Goal: Information Seeking & Learning: Learn about a topic

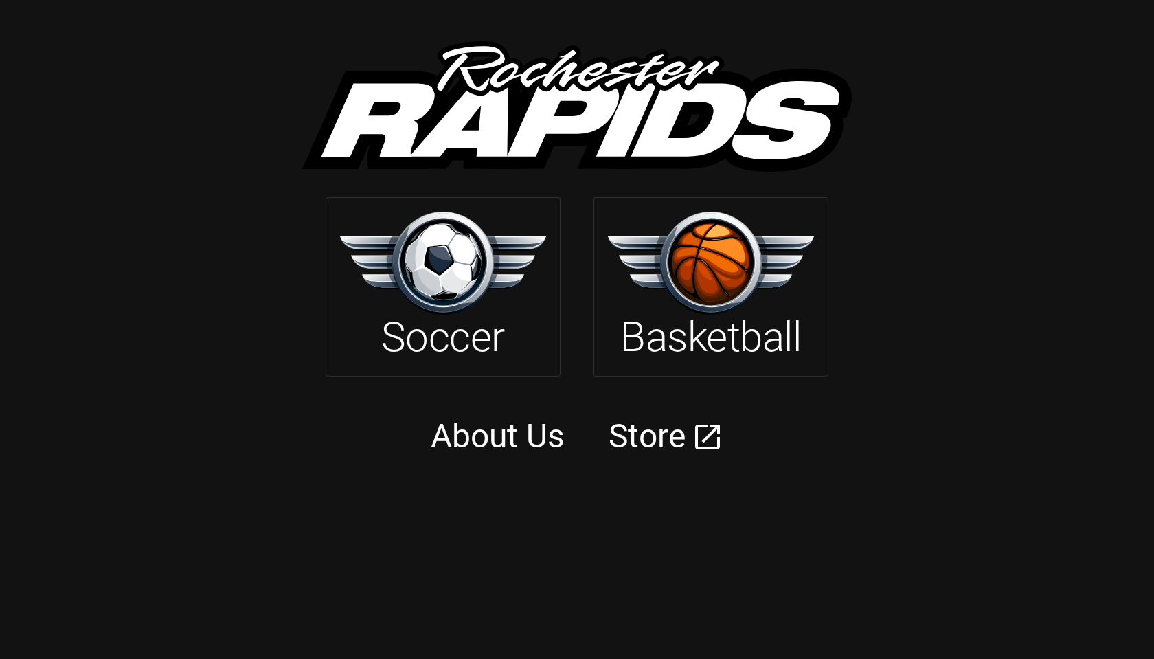
click at [486, 262] on img at bounding box center [443, 263] width 206 height 102
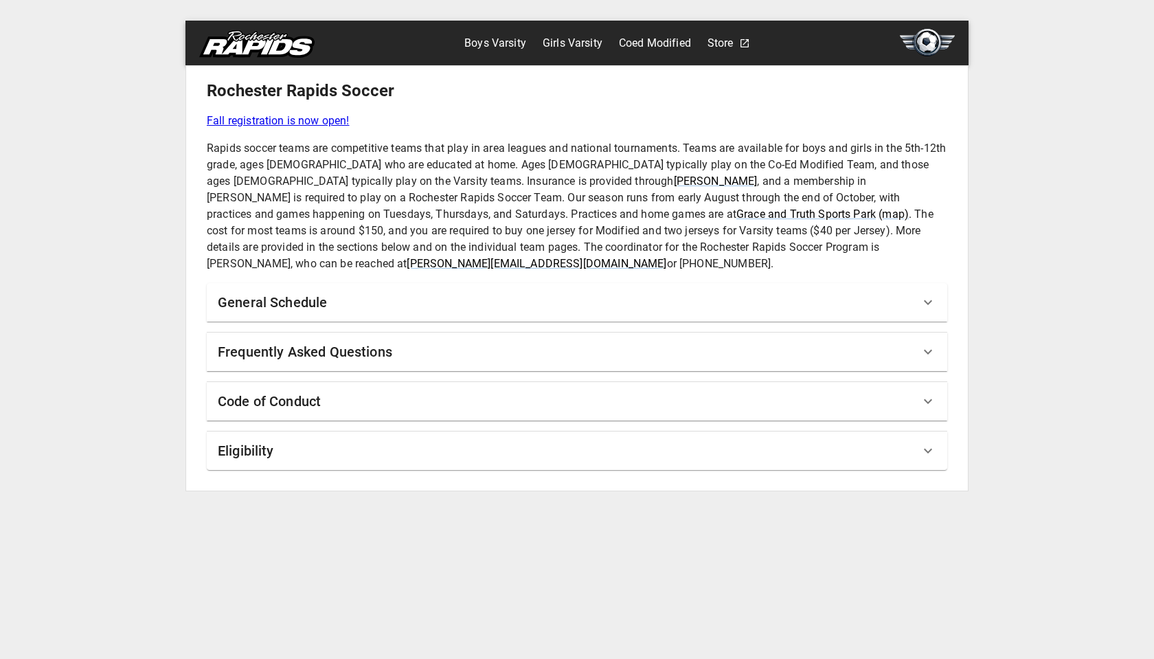
click at [321, 291] on h6 "General Schedule" at bounding box center [272, 302] width 109 height 22
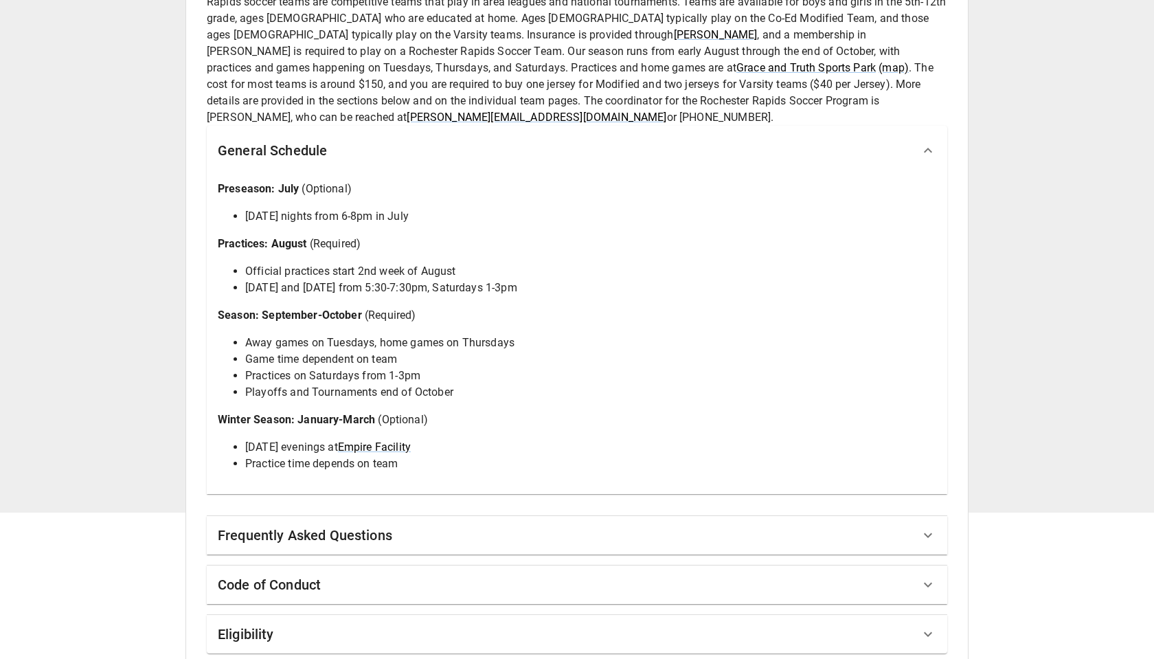
scroll to position [146, 0]
click at [322, 525] on h6 "Frequently Asked Questions" at bounding box center [305, 536] width 174 height 22
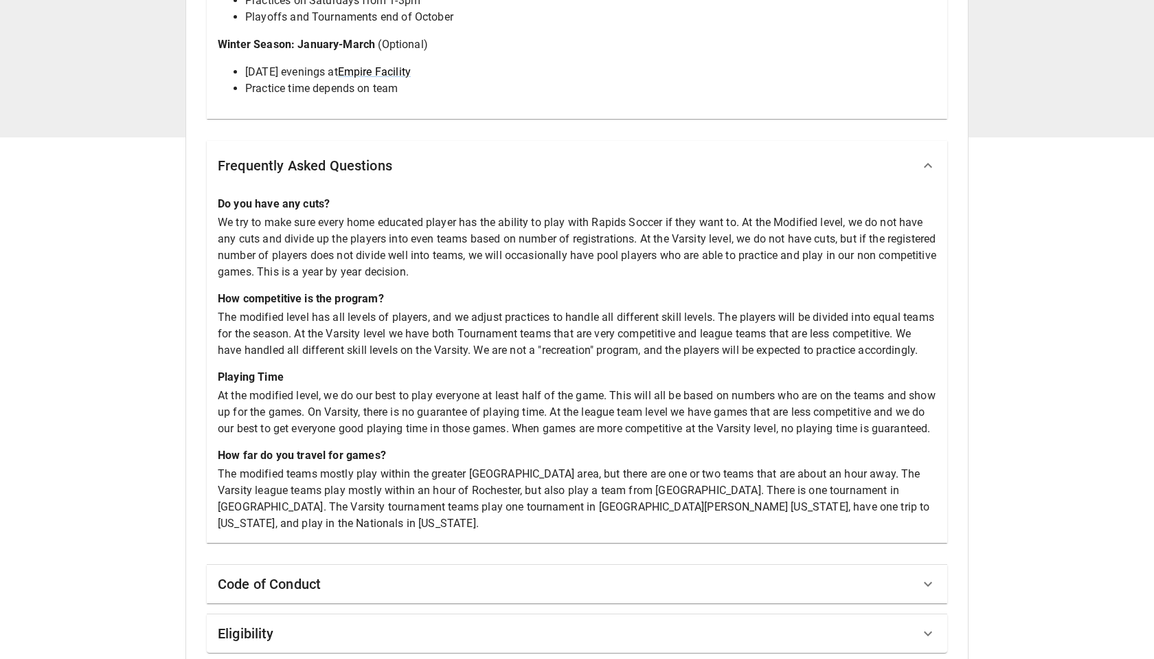
scroll to position [520, 0]
click at [409, 574] on div "Code of Conduct" at bounding box center [569, 585] width 702 height 22
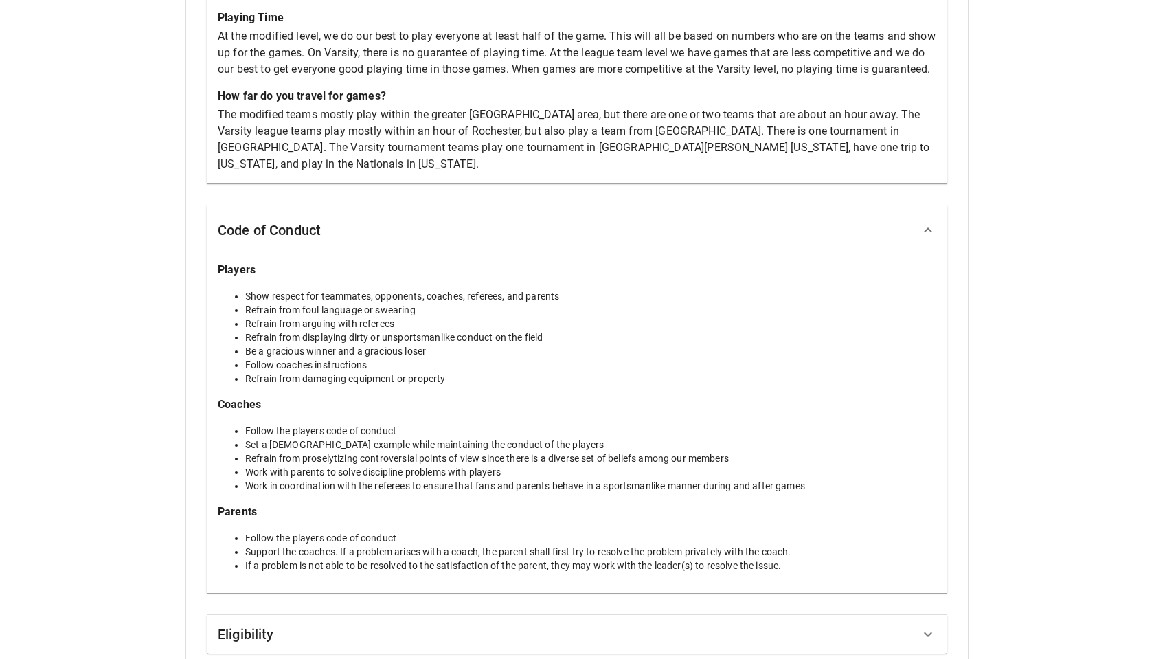
scroll to position [880, 0]
click at [290, 624] on div "Eligibility" at bounding box center [569, 635] width 702 height 22
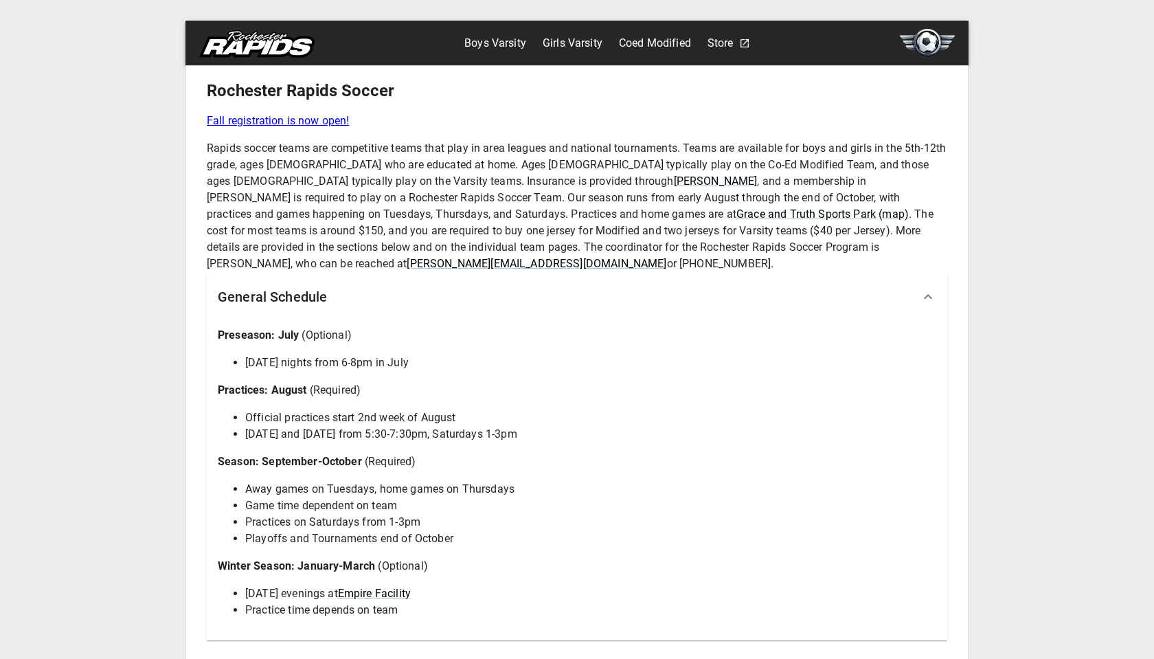
scroll to position [0, 0]
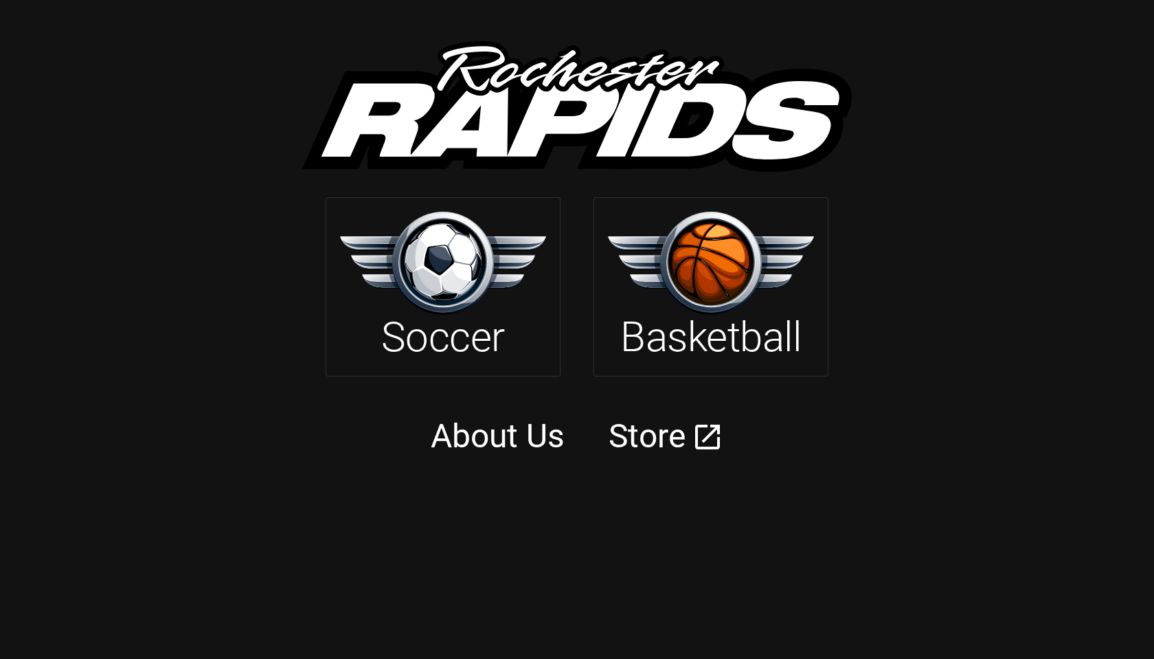
click at [597, 114] on img at bounding box center [576, 106] width 549 height 131
click at [749, 299] on img at bounding box center [711, 263] width 206 height 102
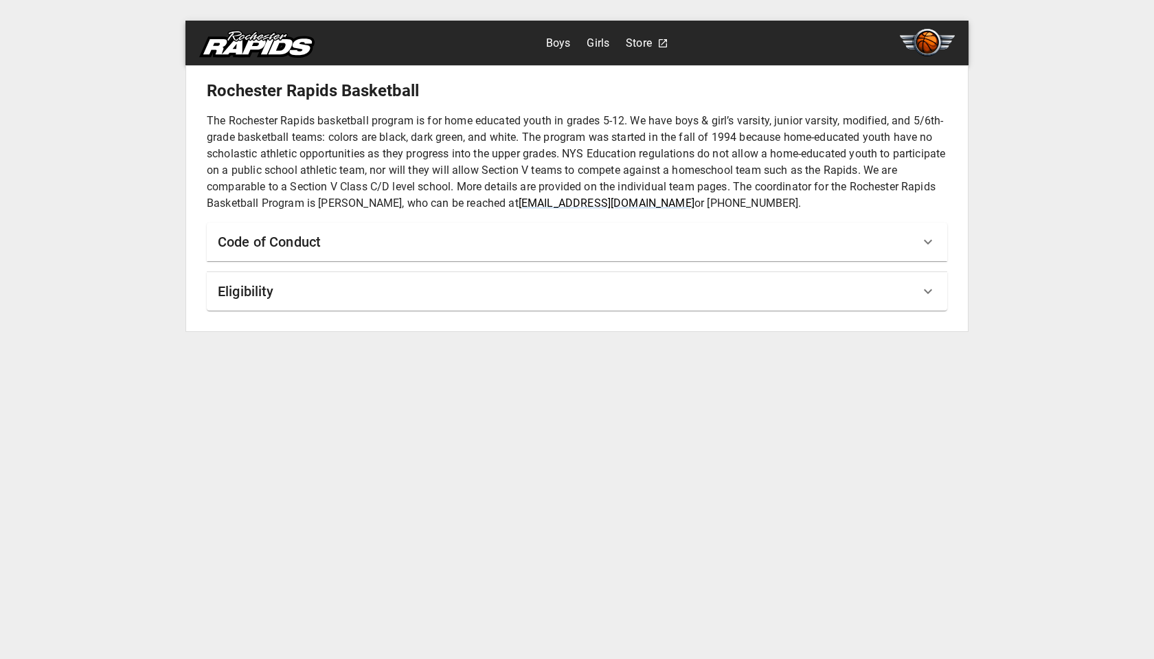
click at [271, 245] on h6 "Code of Conduct" at bounding box center [269, 242] width 103 height 22
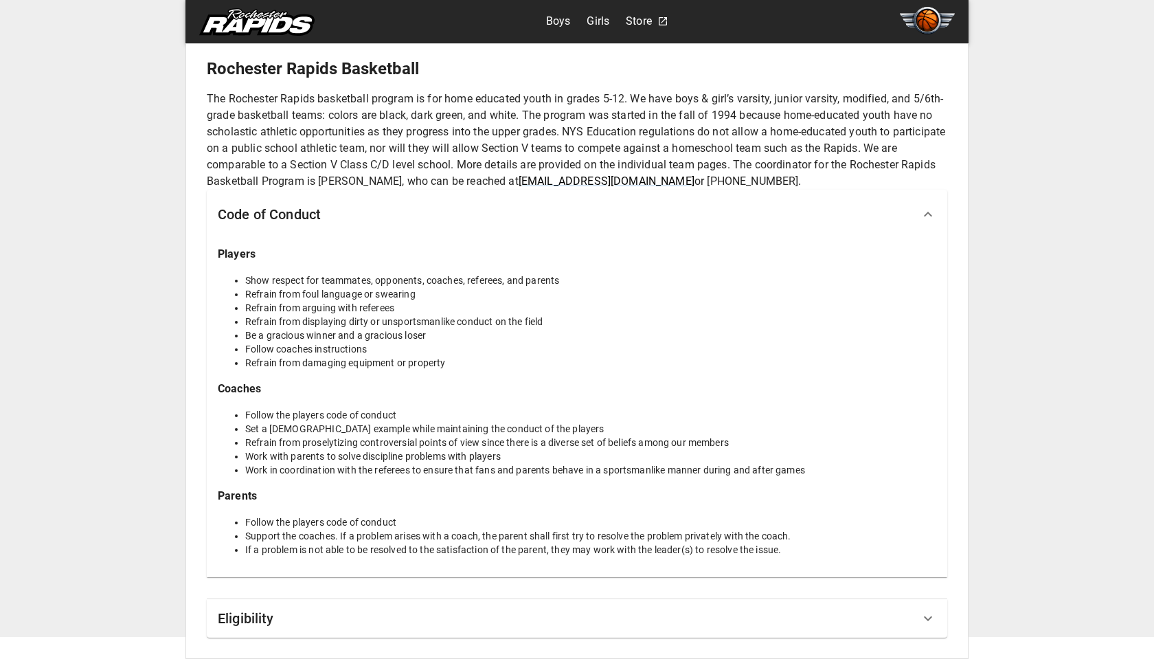
click at [271, 615] on h6 "Eligibility" at bounding box center [246, 618] width 56 height 22
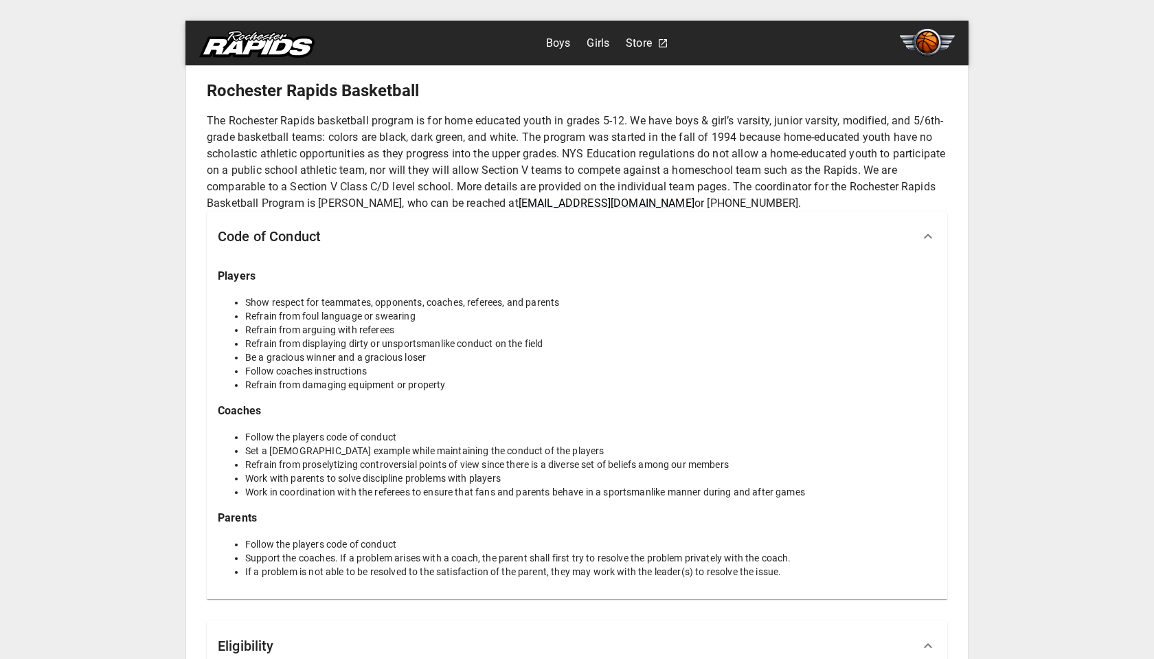
click at [559, 48] on link "Boys" at bounding box center [558, 43] width 25 height 22
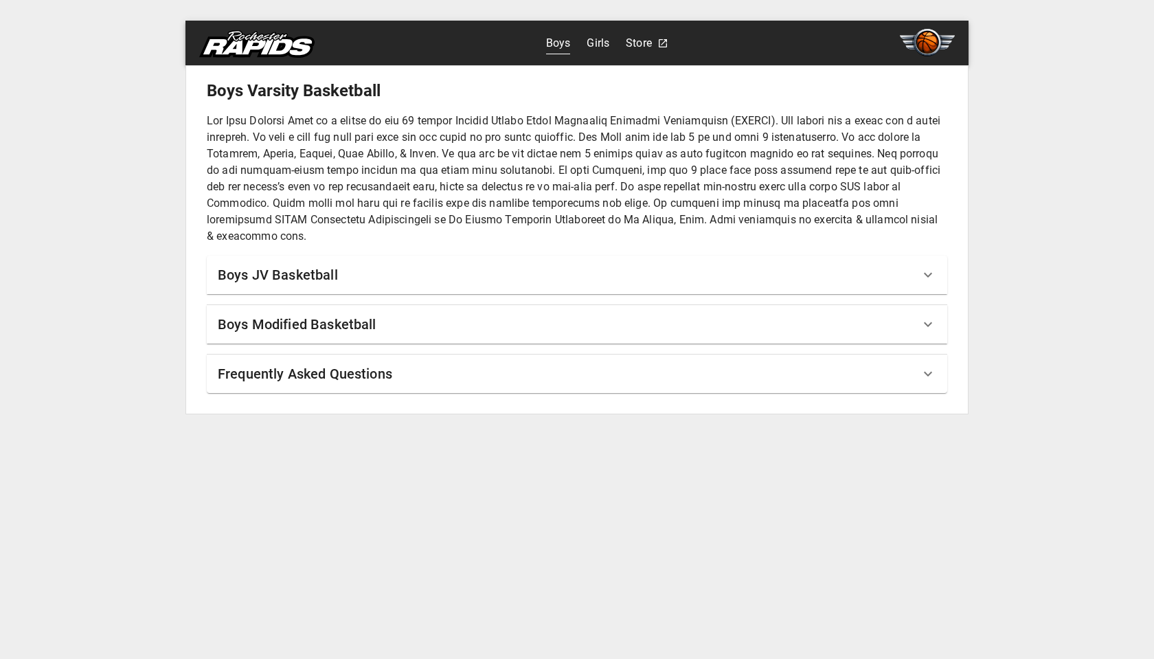
click at [328, 315] on h6 "Boys Modified Basketball" at bounding box center [297, 324] width 159 height 22
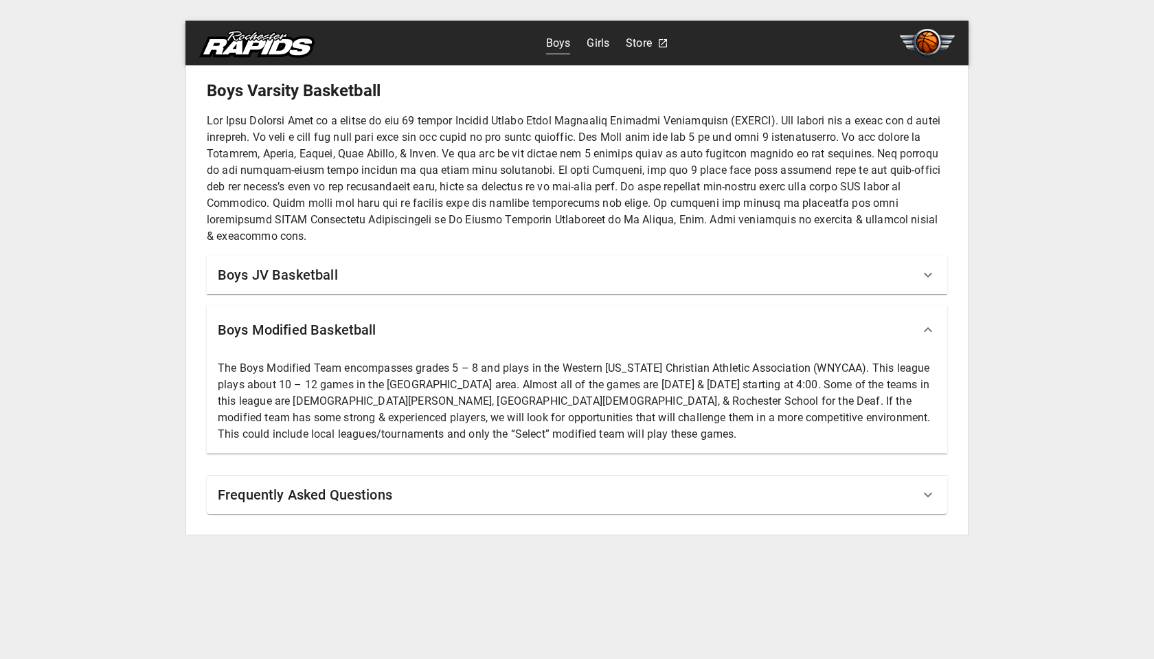
click at [337, 495] on h6 "Frequently Asked Questions" at bounding box center [305, 495] width 174 height 22
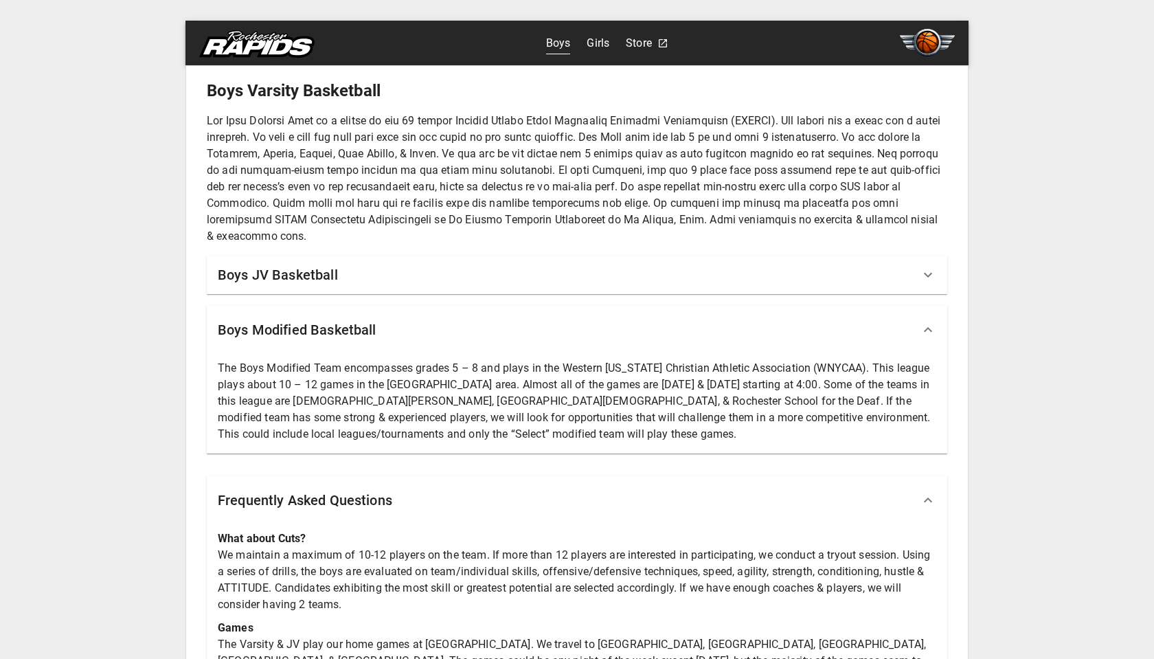
click at [324, 275] on h6 "Boys JV Basketball" at bounding box center [278, 275] width 120 height 22
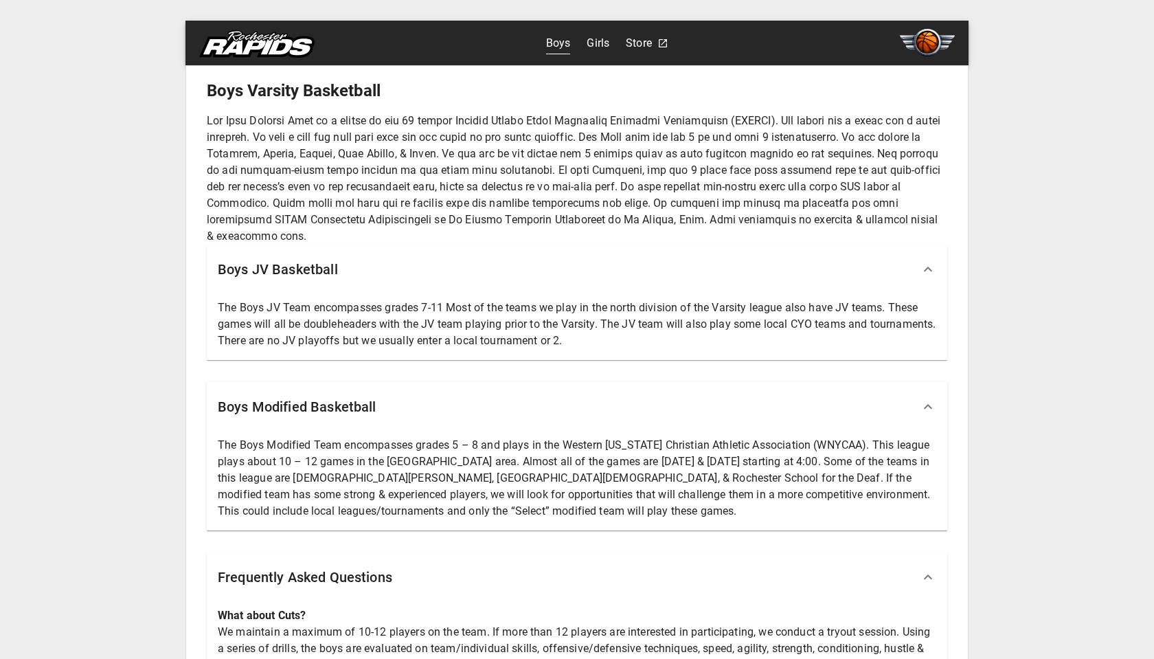
click at [918, 42] on img at bounding box center [927, 42] width 55 height 27
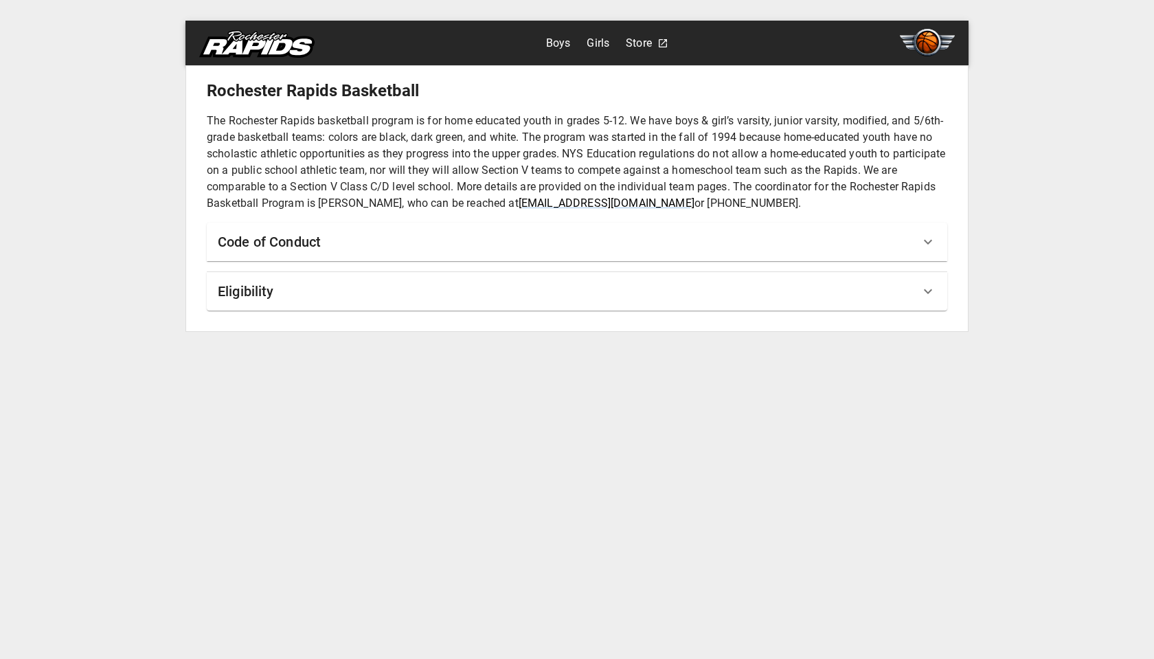
click at [316, 78] on div "Rochester Rapids Basketball The Rochester Rapids basketball program is for home…" at bounding box center [577, 198] width 782 height 265
click at [264, 49] on img at bounding box center [256, 43] width 115 height 27
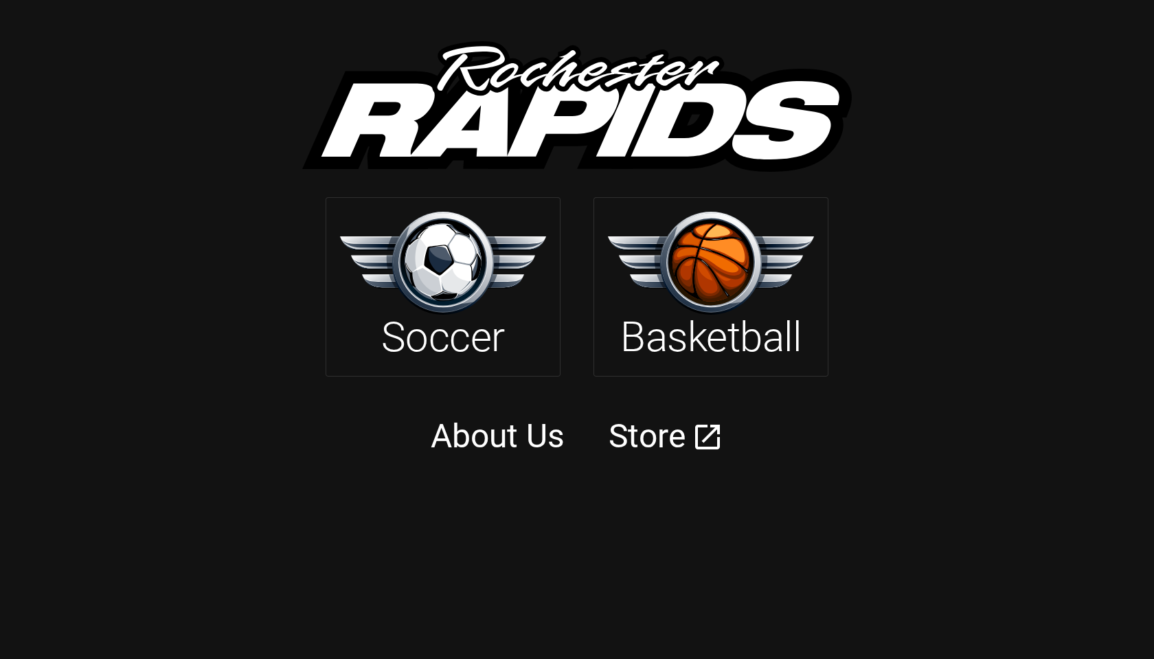
click at [567, 124] on img at bounding box center [576, 106] width 549 height 131
click at [708, 261] on img at bounding box center [711, 263] width 206 height 102
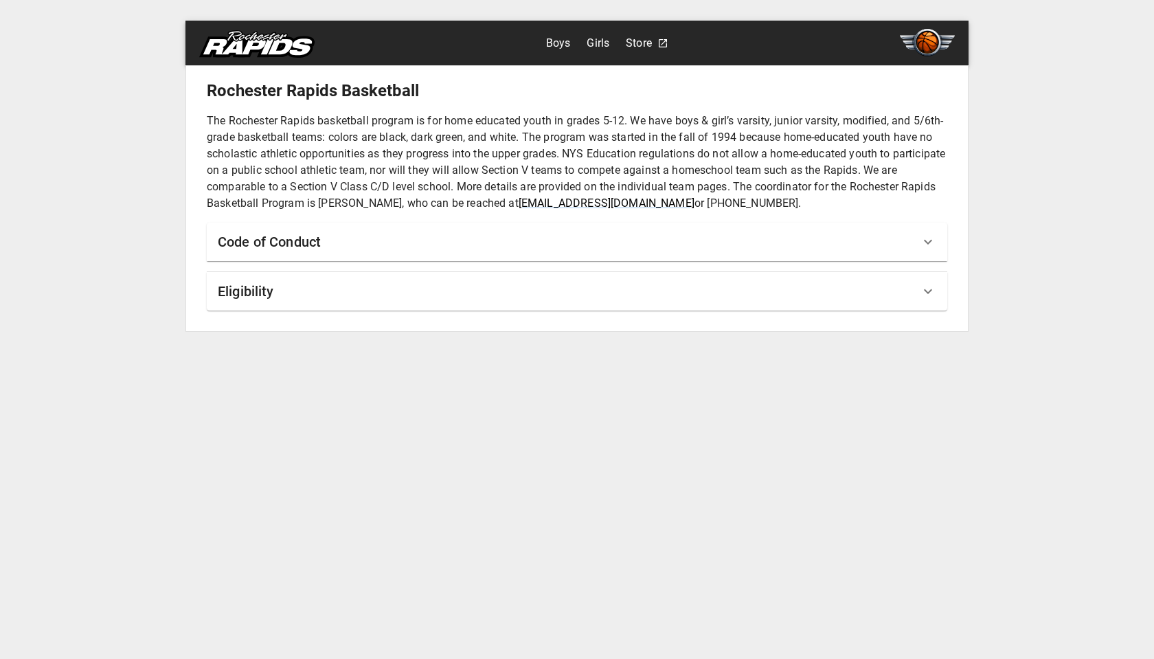
click at [338, 183] on p "The Rochester Rapids basketball program is for home educated youth in grades 5-…" at bounding box center [577, 162] width 740 height 99
click at [261, 54] on img at bounding box center [256, 43] width 115 height 27
